Goal: Check status

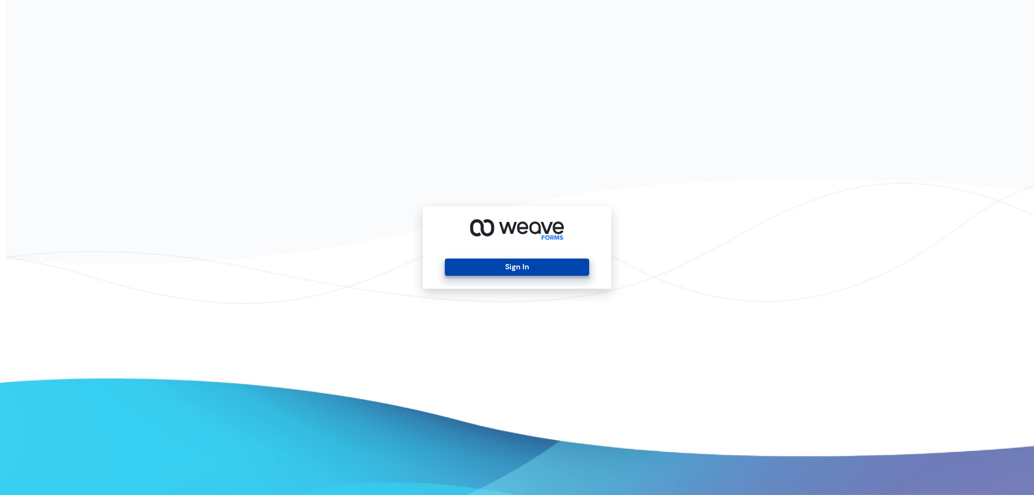
click at [508, 268] on button "Sign In" at bounding box center [517, 266] width 144 height 17
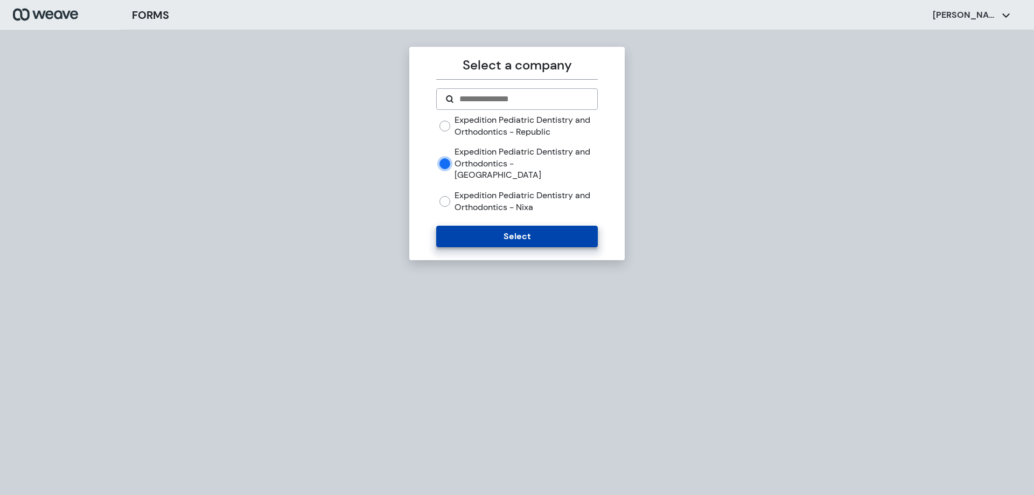
click at [482, 226] on button "Select" at bounding box center [516, 237] width 161 height 22
